Goal: Information Seeking & Learning: Learn about a topic

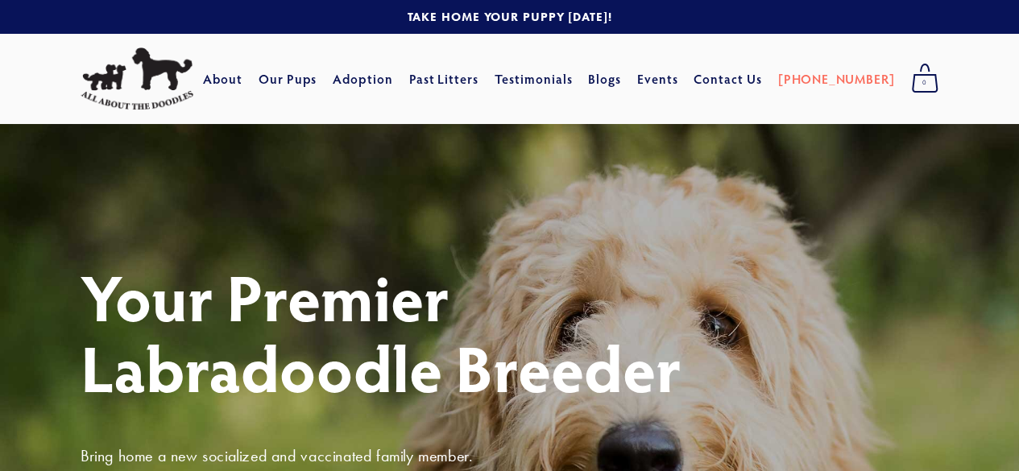
scroll to position [81, 0]
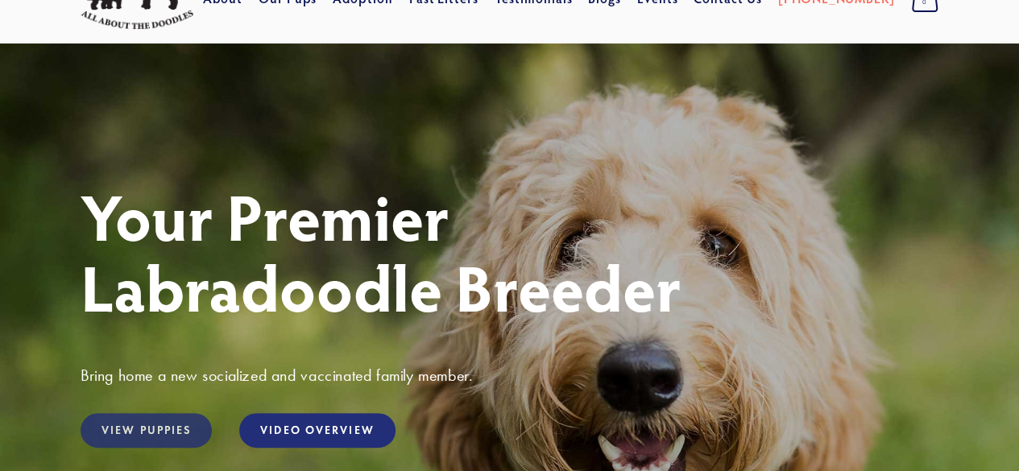
click at [142, 422] on link "View Puppies" at bounding box center [146, 430] width 131 height 35
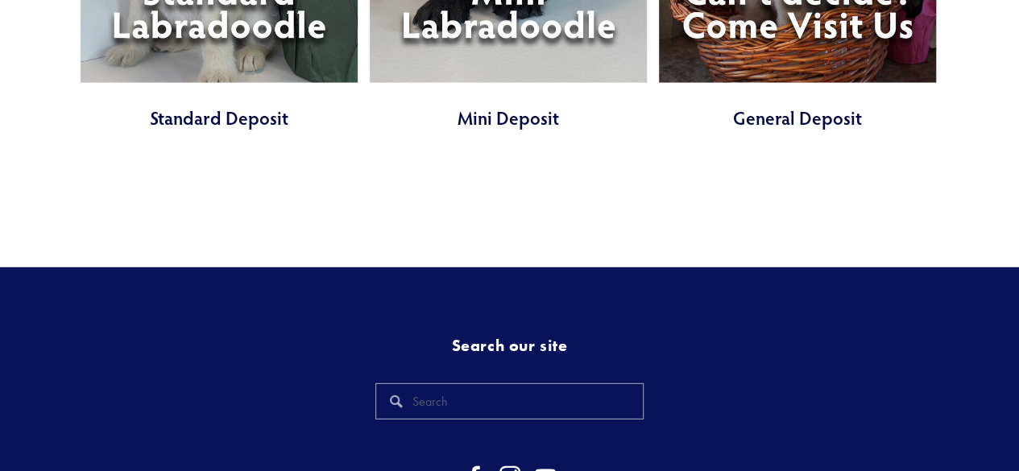
scroll to position [4916, 0]
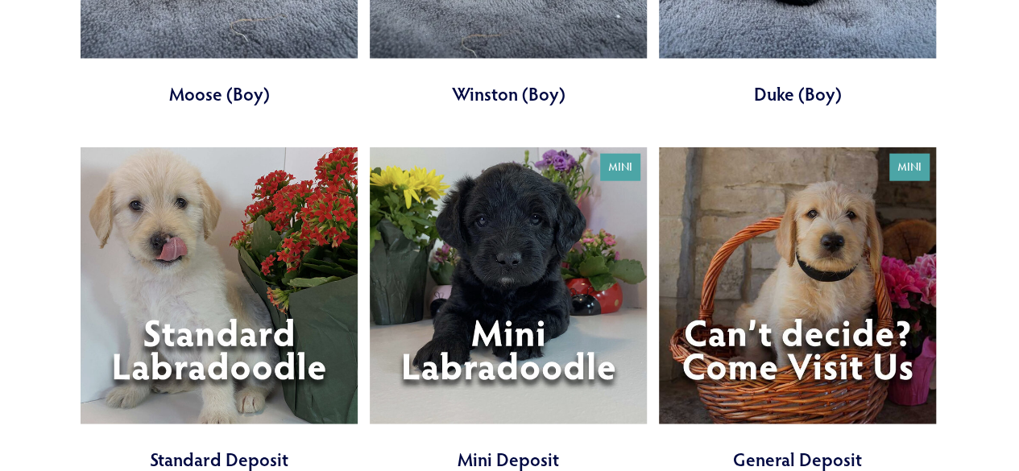
click at [182, 310] on link at bounding box center [219, 310] width 277 height 326
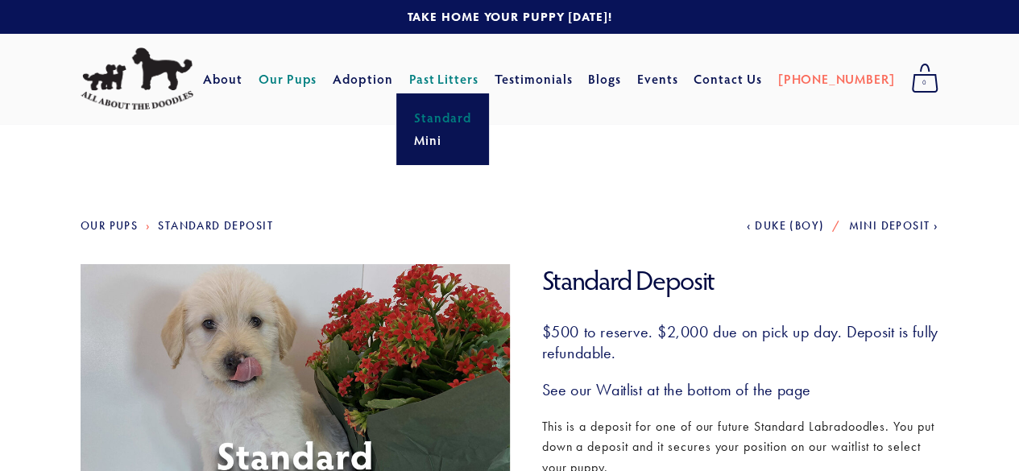
click at [466, 115] on link "Standard" at bounding box center [442, 117] width 67 height 23
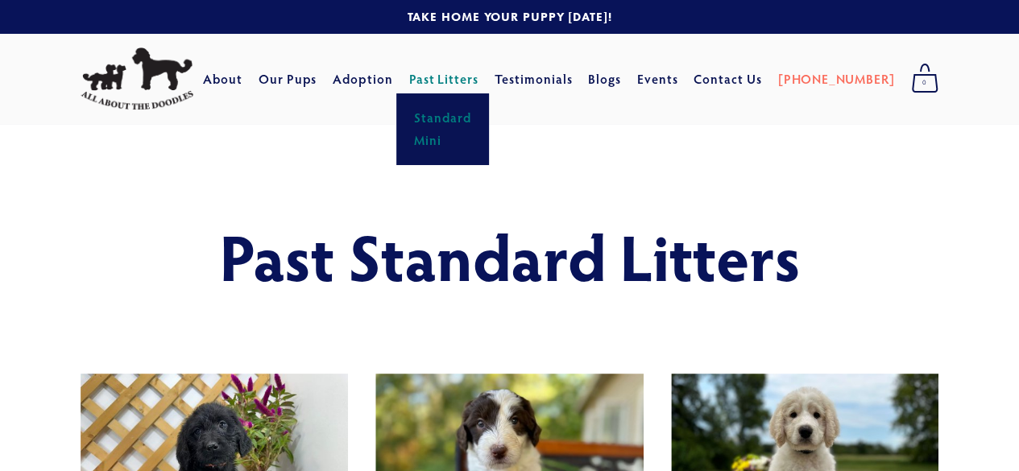
click at [469, 136] on link "Mini" at bounding box center [442, 140] width 67 height 23
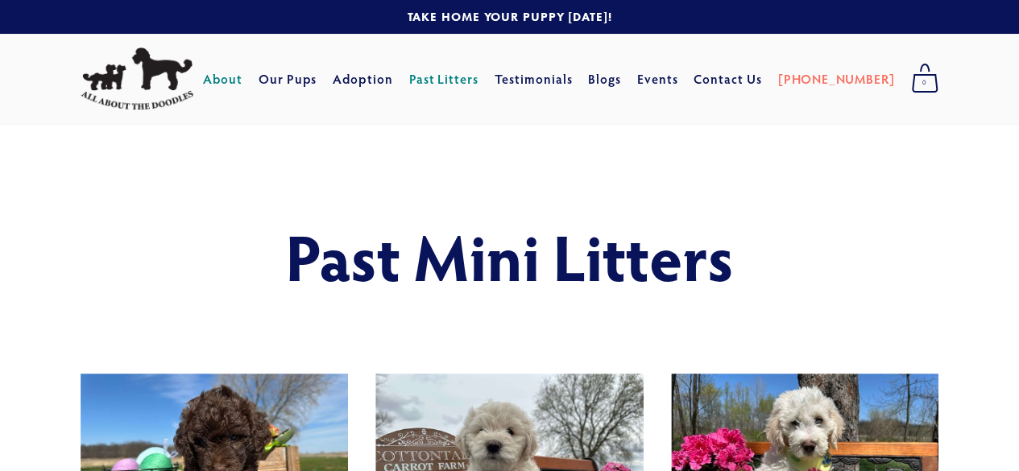
click at [243, 79] on link "About" at bounding box center [222, 78] width 39 height 29
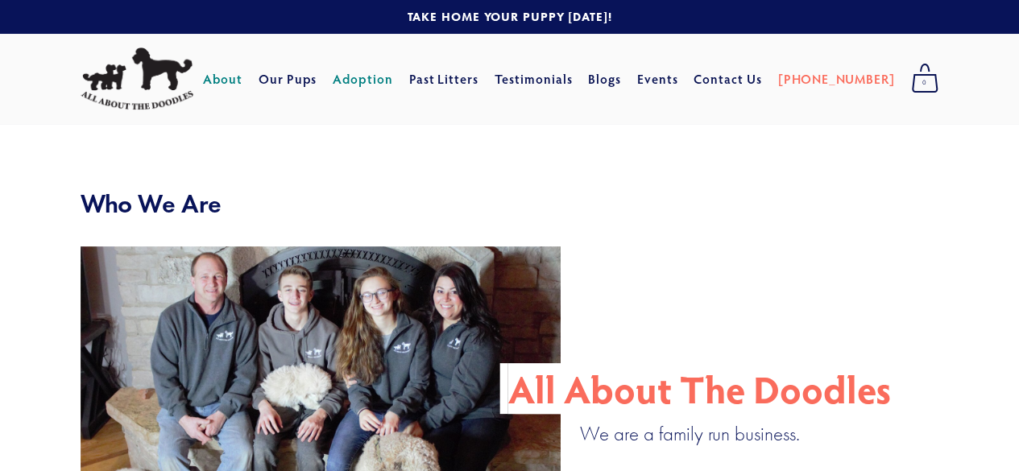
click at [393, 80] on link "Adoption" at bounding box center [363, 78] width 60 height 29
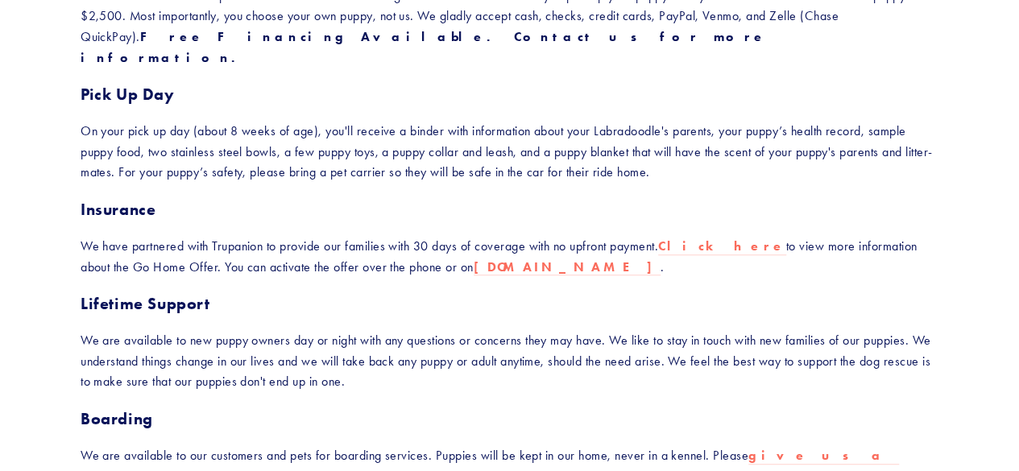
scroll to position [484, 0]
